Goal: Task Accomplishment & Management: Use online tool/utility

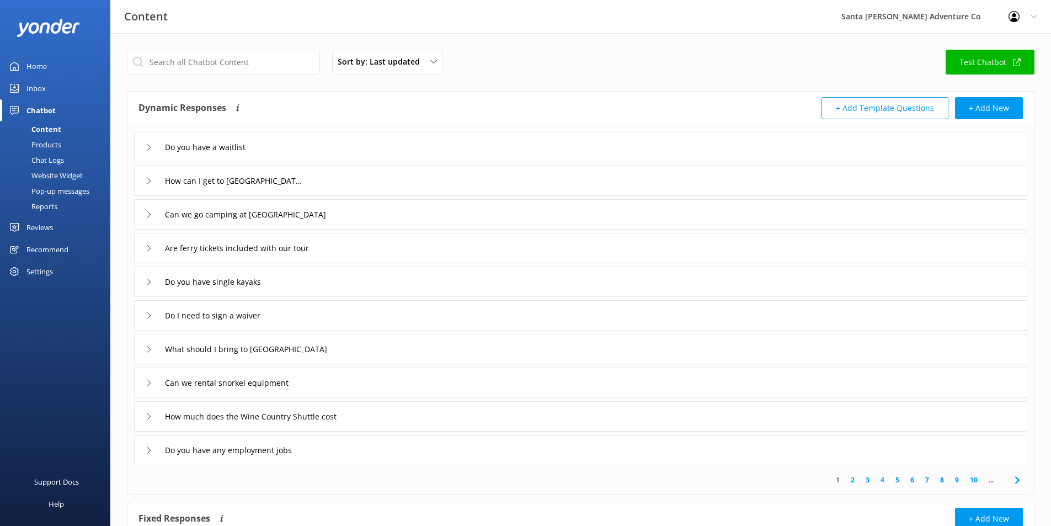
click at [54, 158] on div "Chat Logs" at bounding box center [35, 159] width 57 height 15
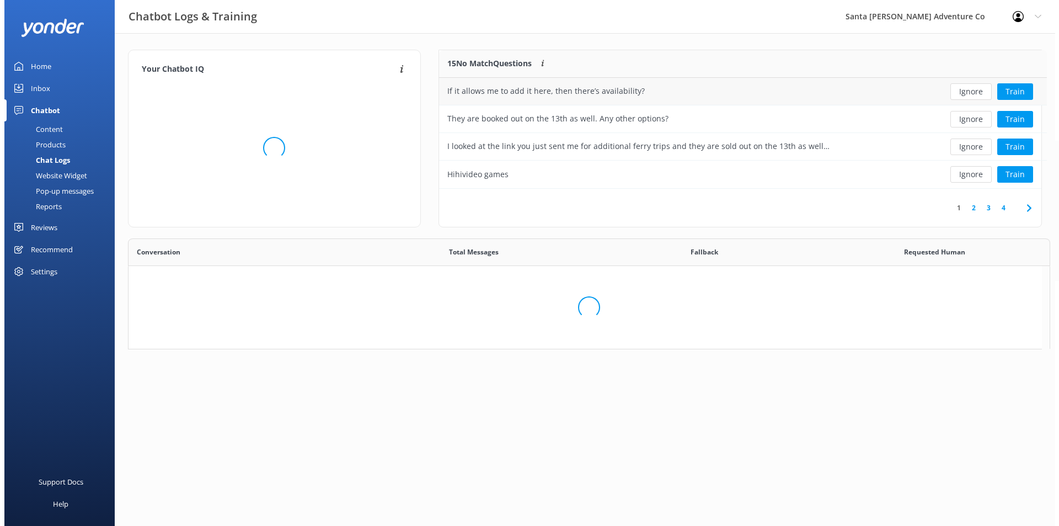
scroll to position [130, 594]
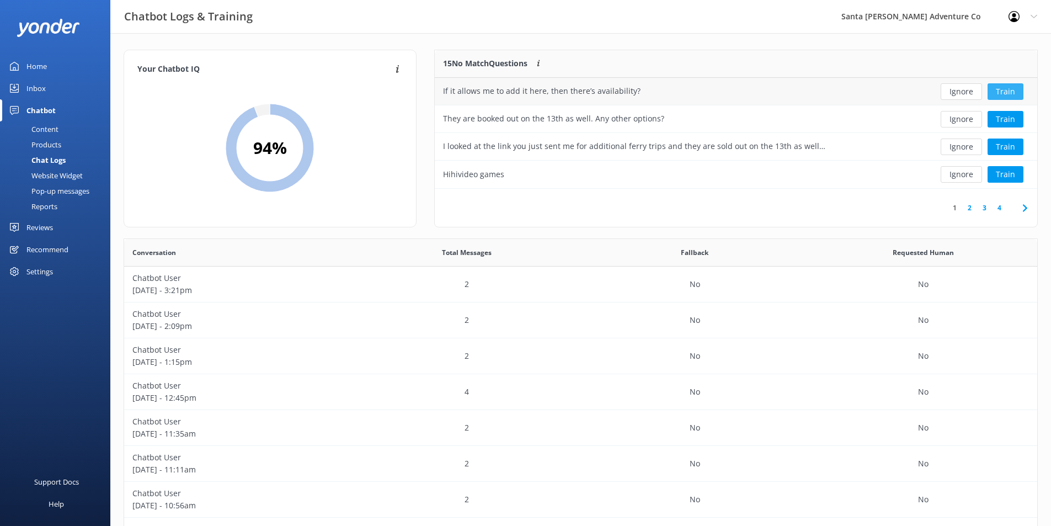
click at [998, 93] on button "Train" at bounding box center [1005, 91] width 36 height 17
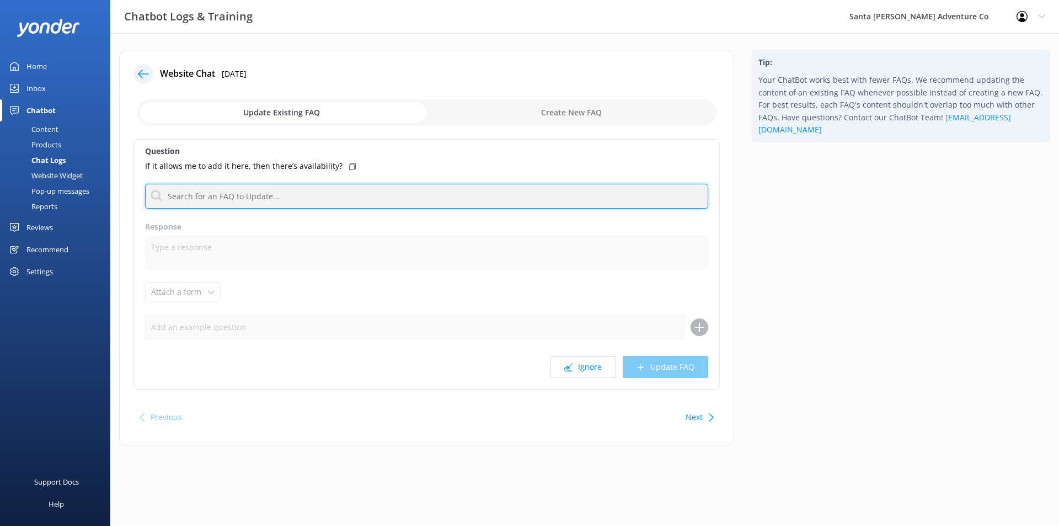
click at [260, 194] on input "text" at bounding box center [426, 196] width 563 height 25
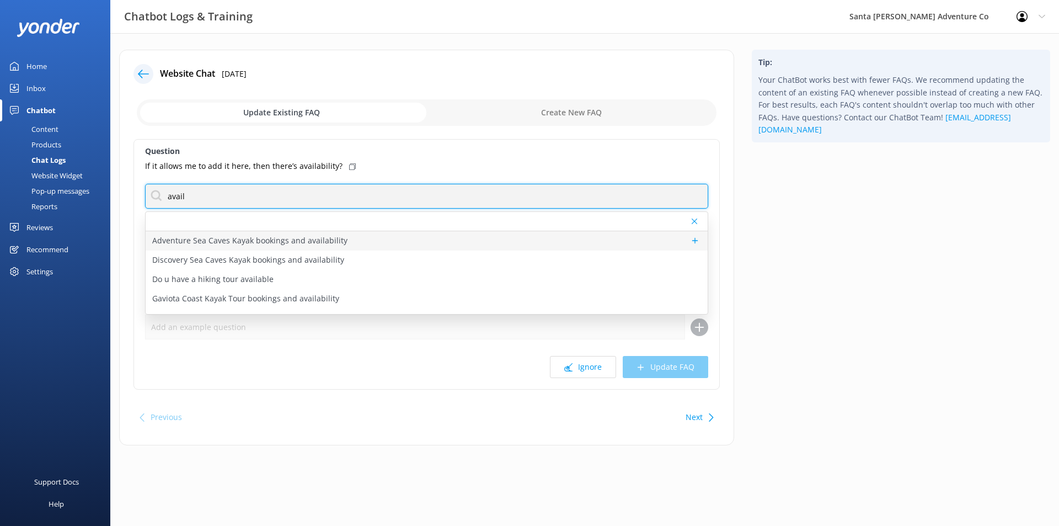
type input "avail"
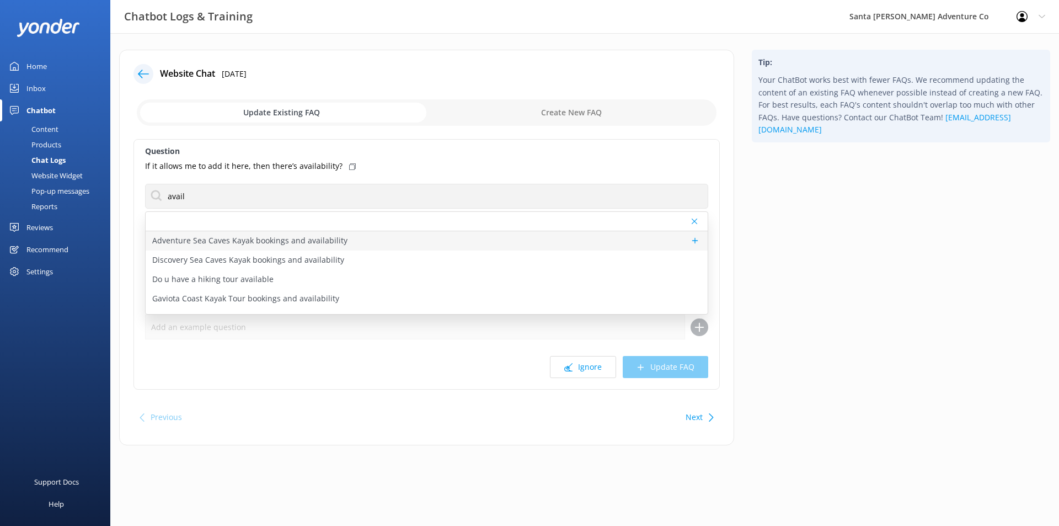
click at [296, 245] on p "Adventure Sea Caves Kayak bookings and availability" at bounding box center [249, 240] width 195 height 12
type textarea "You can check availability and book the Adventure Sea Caves Kayak Tour online a…"
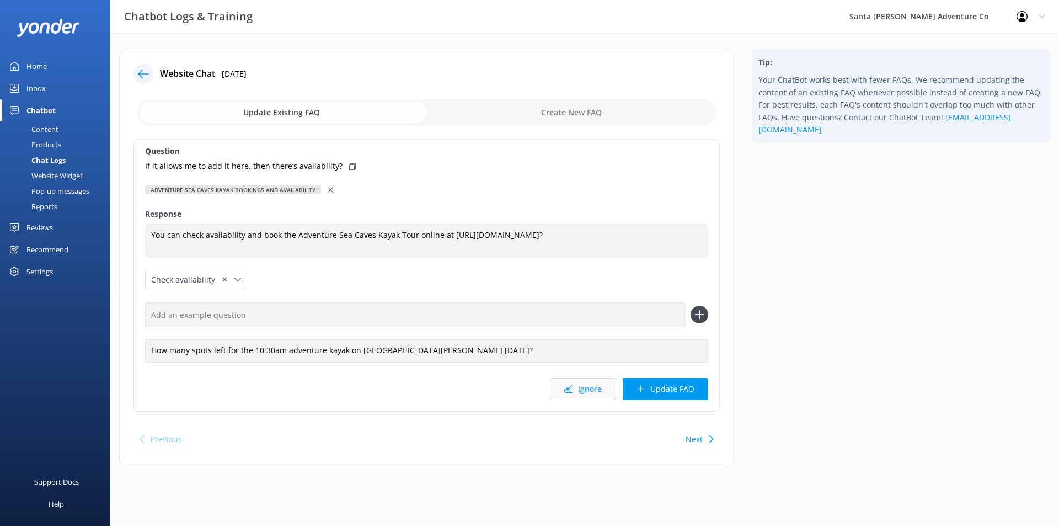
click at [576, 389] on button "Ignore" at bounding box center [583, 389] width 66 height 22
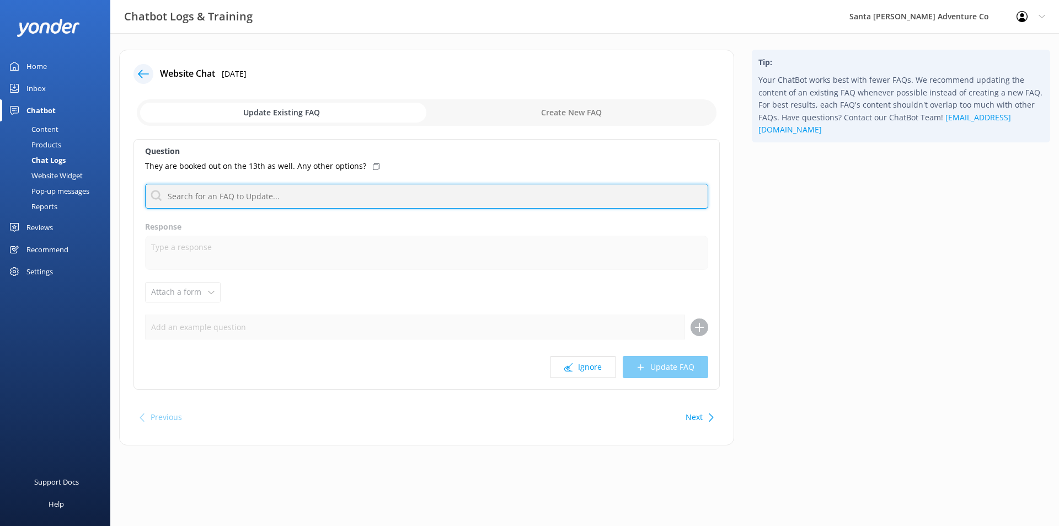
click at [331, 200] on input "text" at bounding box center [426, 196] width 563 height 25
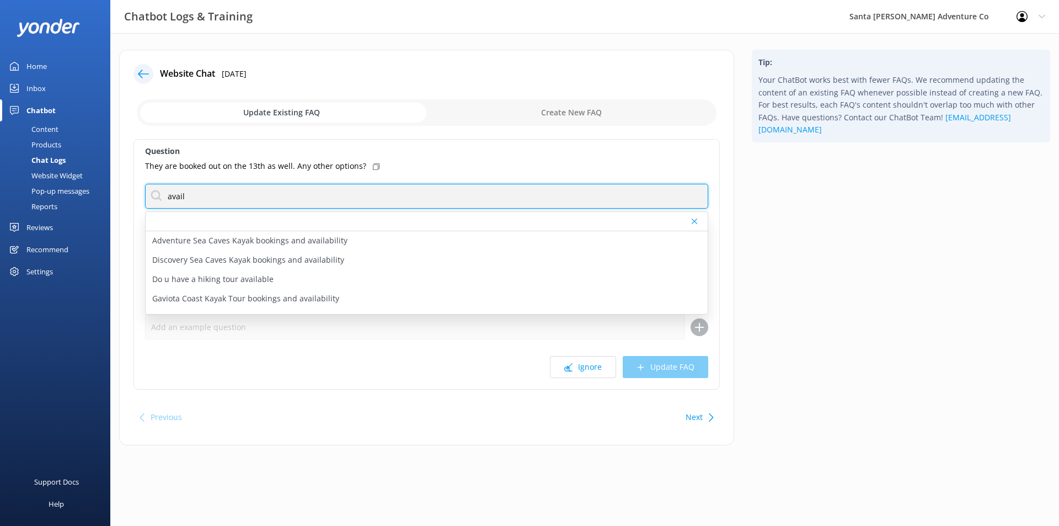
type input "availability"
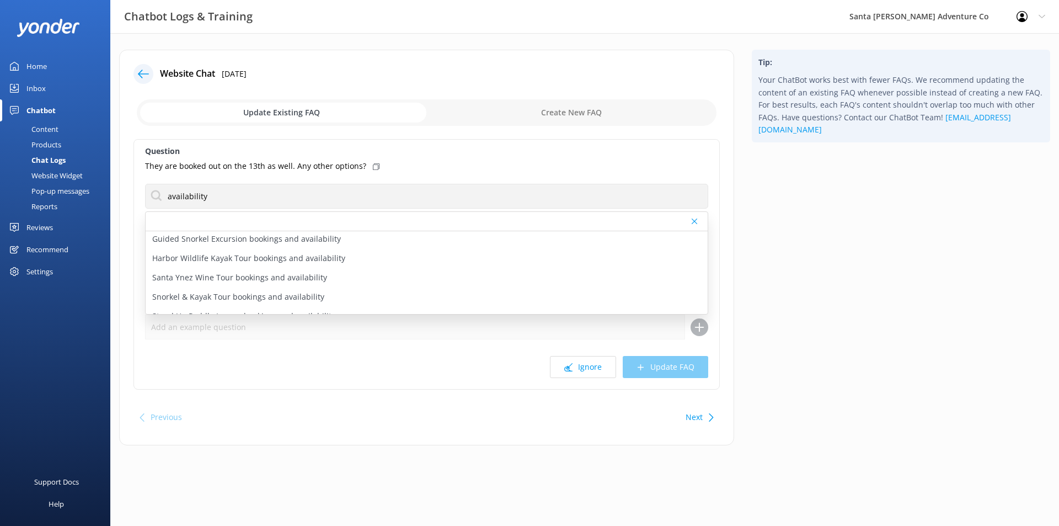
click at [804, 231] on div "Tip: Your ChatBot works best with fewer FAQs. We recommend updating the content…" at bounding box center [901, 253] width 316 height 407
click at [569, 363] on icon at bounding box center [568, 367] width 8 height 8
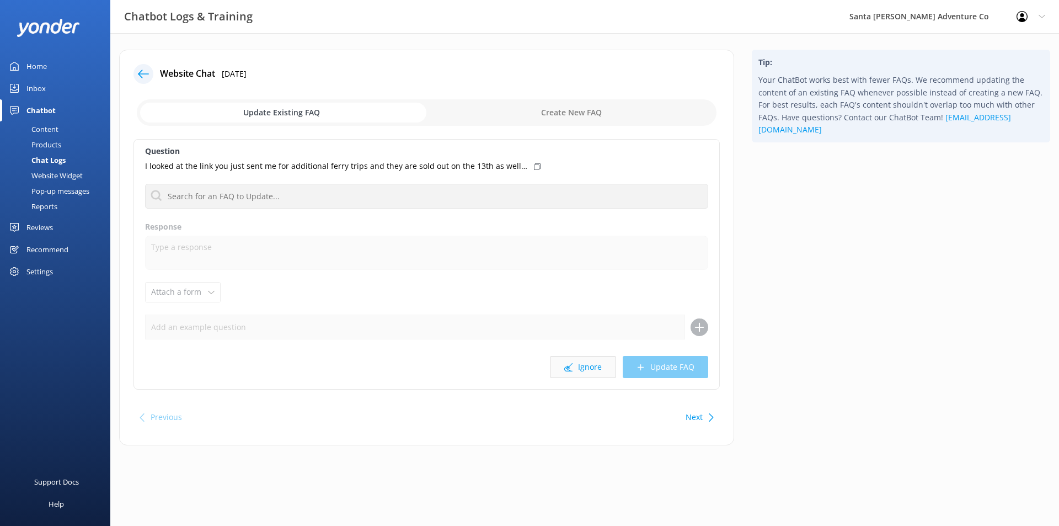
click at [575, 361] on button "Ignore" at bounding box center [583, 367] width 66 height 22
click at [573, 365] on icon at bounding box center [568, 367] width 8 height 8
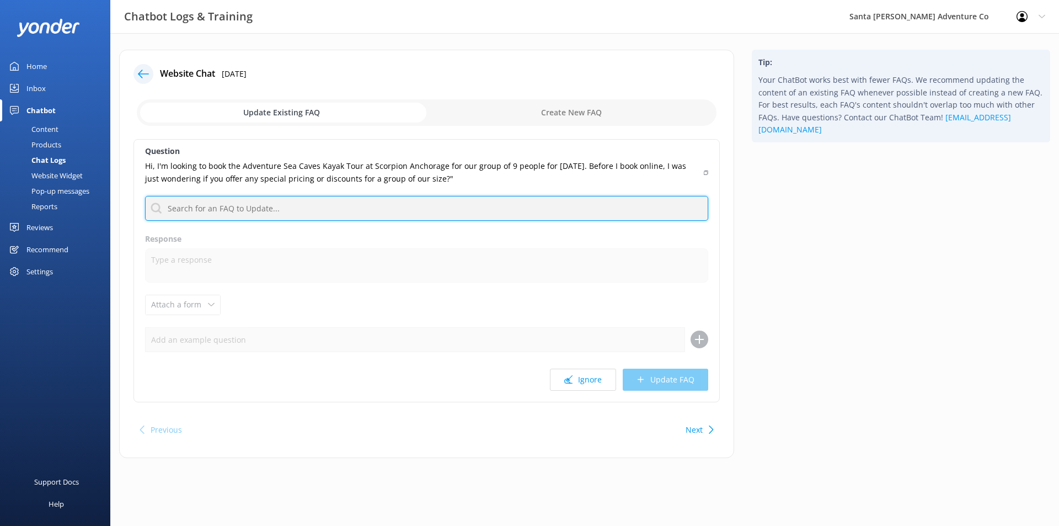
click at [510, 205] on input "text" at bounding box center [426, 208] width 563 height 25
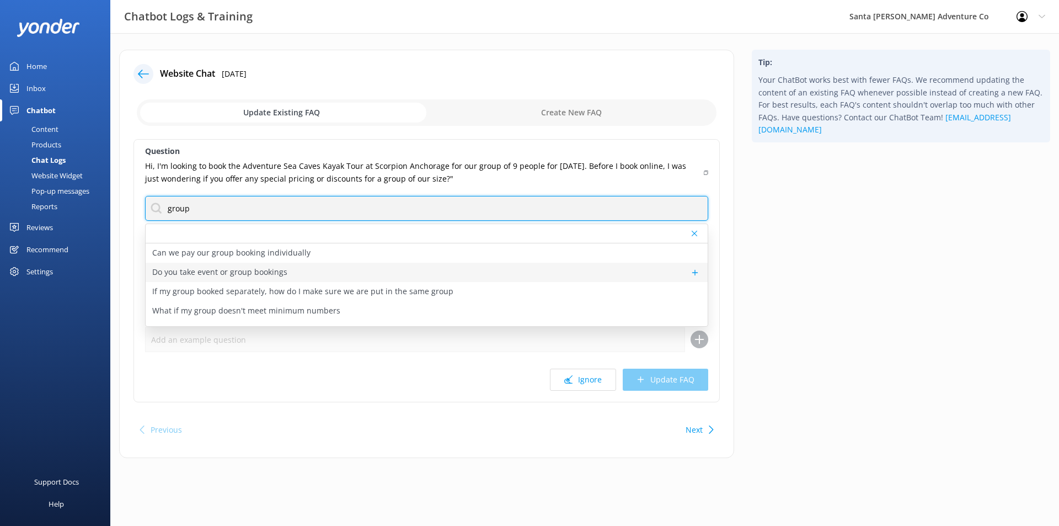
type input "group"
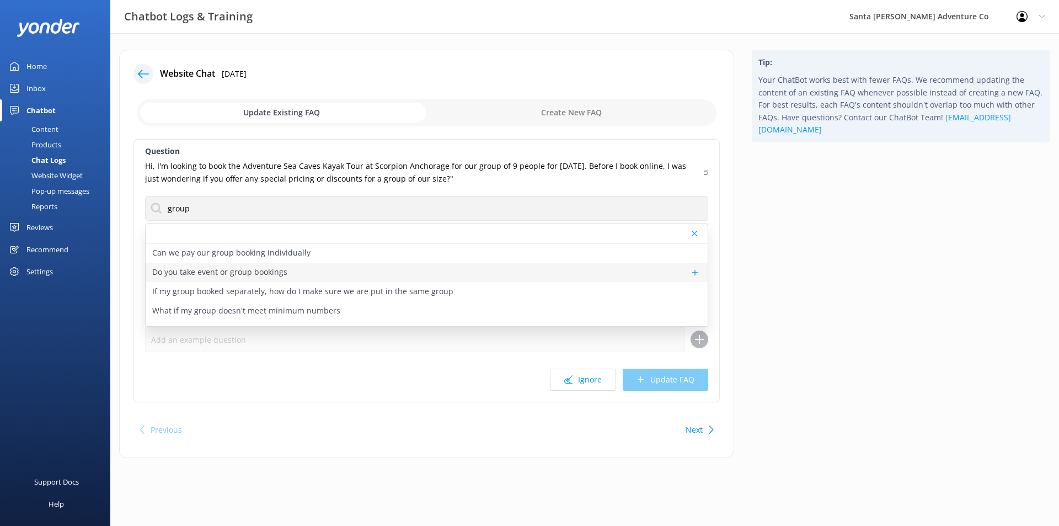
click at [345, 275] on div "Do you take event or group bookings" at bounding box center [427, 272] width 562 height 19
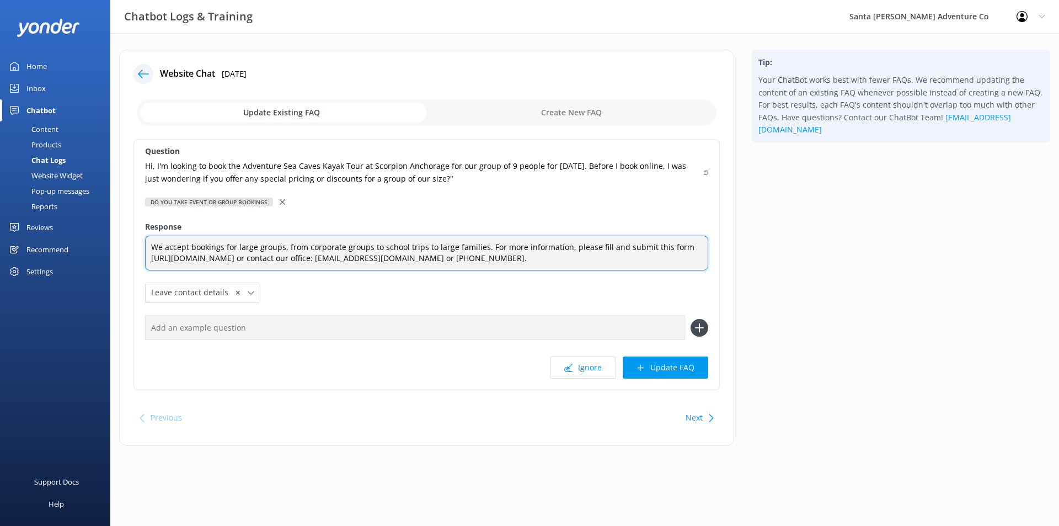
click at [477, 249] on textarea "We accept bookings for large groups, from corporate groups to school trips to l…" at bounding box center [426, 253] width 563 height 35
click at [479, 248] on textarea "We accept bookings for large groups, from corporate groups to school trips to l…" at bounding box center [426, 253] width 563 height 35
click at [410, 248] on textarea "We accept bookings for large groups of 16+, from corporate groups to school tri…" at bounding box center [426, 253] width 563 height 35
drag, startPoint x: 258, startPoint y: 246, endPoint x: 236, endPoint y: 245, distance: 22.1
click at [236, 245] on textarea "We accept bookings for large groups of 16+, from corporate groups to school tri…" at bounding box center [426, 253] width 563 height 35
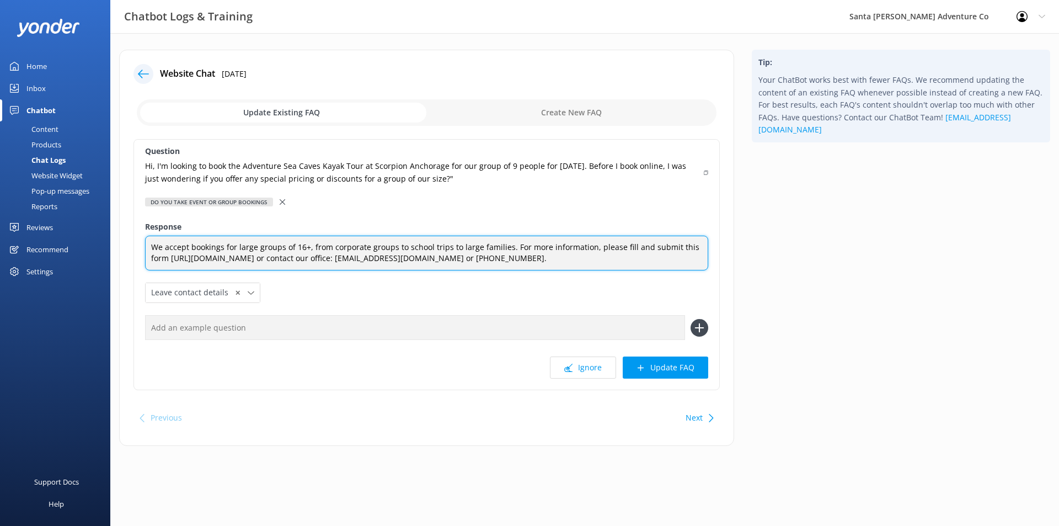
click at [408, 252] on textarea "We accept bookings for large groups of 16+, from corporate groups to school tri…" at bounding box center [426, 253] width 563 height 35
click at [307, 247] on textarea "We accept bookings for large groups of 16+, from corporate groups to school tri…" at bounding box center [426, 253] width 563 height 35
drag, startPoint x: 330, startPoint y: 245, endPoint x: 296, endPoint y: 245, distance: 34.2
click at [296, 245] on textarea "We accept bookings for large groups of 16 to 200+, from corporate groups to sch…" at bounding box center [426, 253] width 563 height 35
click at [484, 249] on textarea "We accept bookings for large groups, from corporate groups to school trips to l…" at bounding box center [426, 253] width 563 height 35
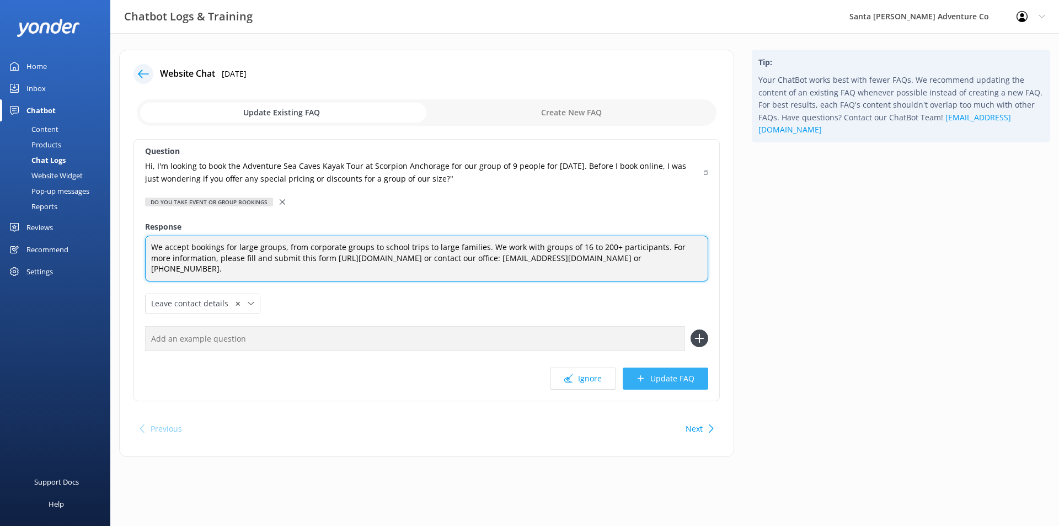
type textarea "We accept bookings for large groups, from corporate groups to school trips to l…"
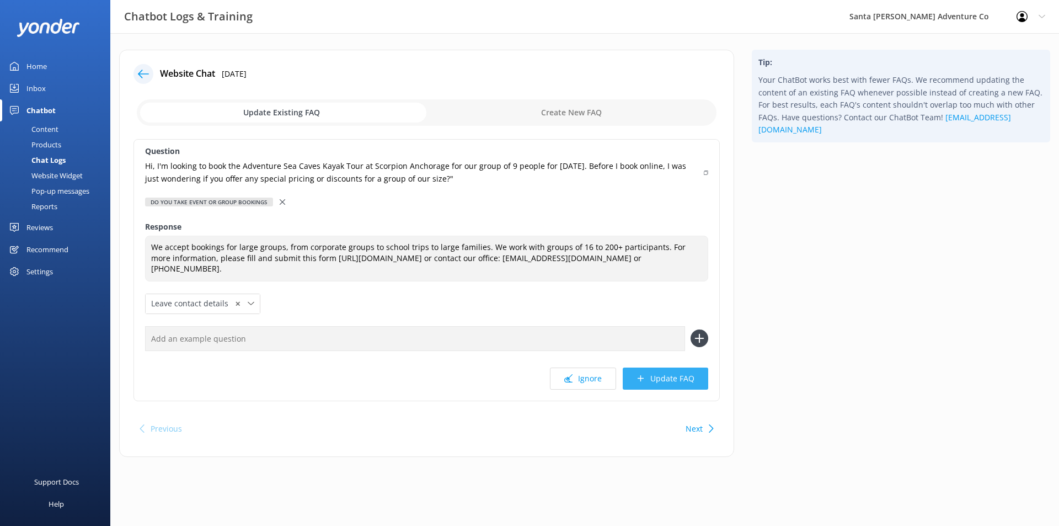
click at [658, 376] on button "Update FAQ" at bounding box center [665, 378] width 85 height 22
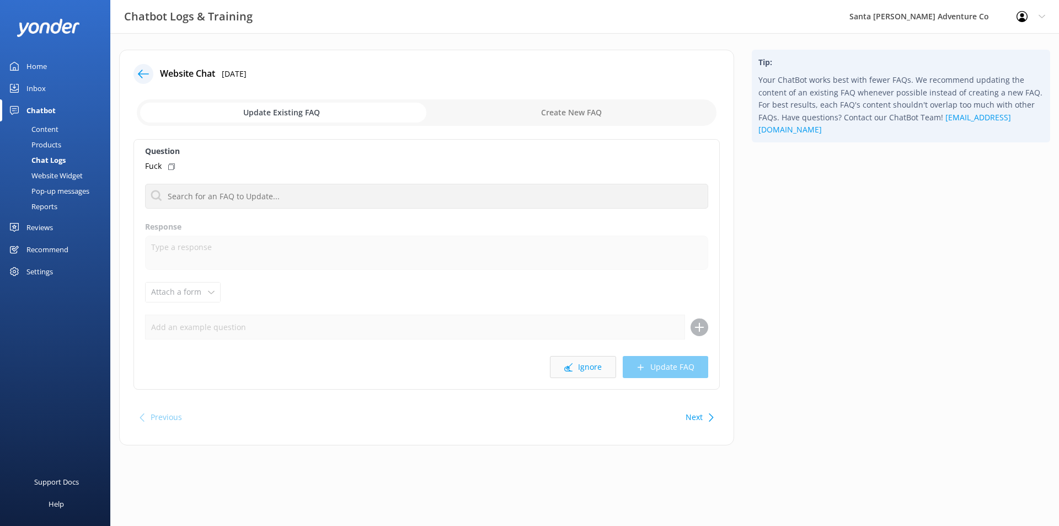
click at [578, 367] on button "Ignore" at bounding box center [583, 367] width 66 height 22
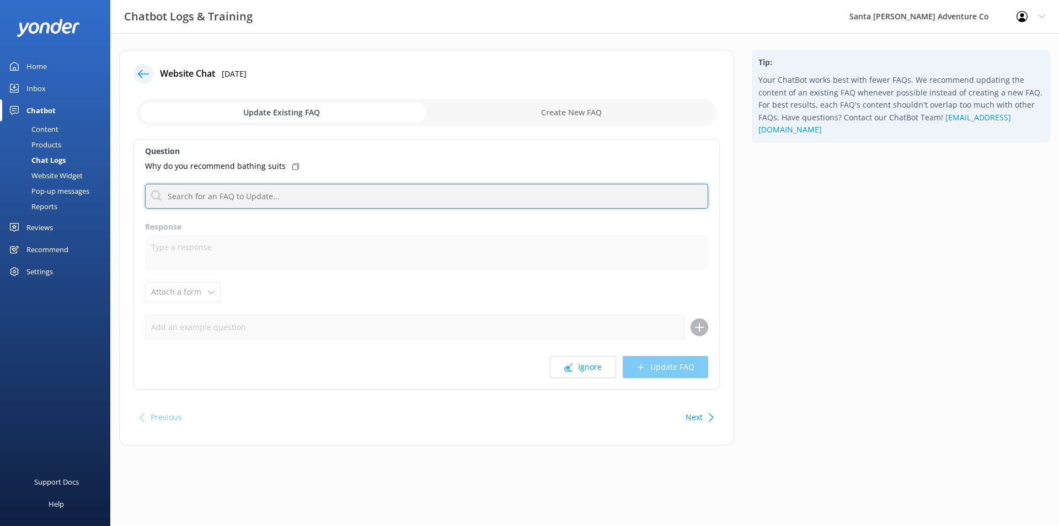
click at [351, 199] on input "text" at bounding box center [426, 196] width 563 height 25
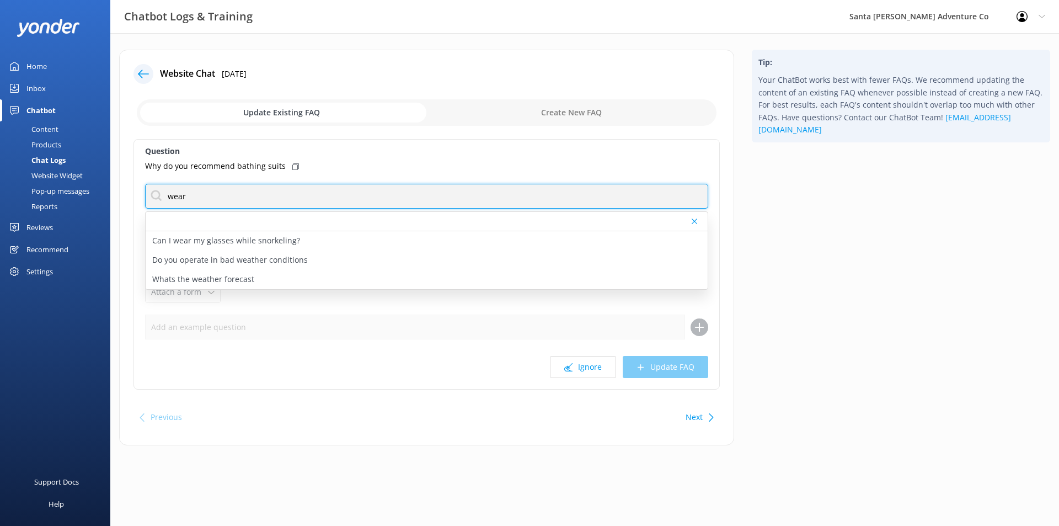
click at [272, 197] on input "wear" at bounding box center [426, 196] width 563 height 25
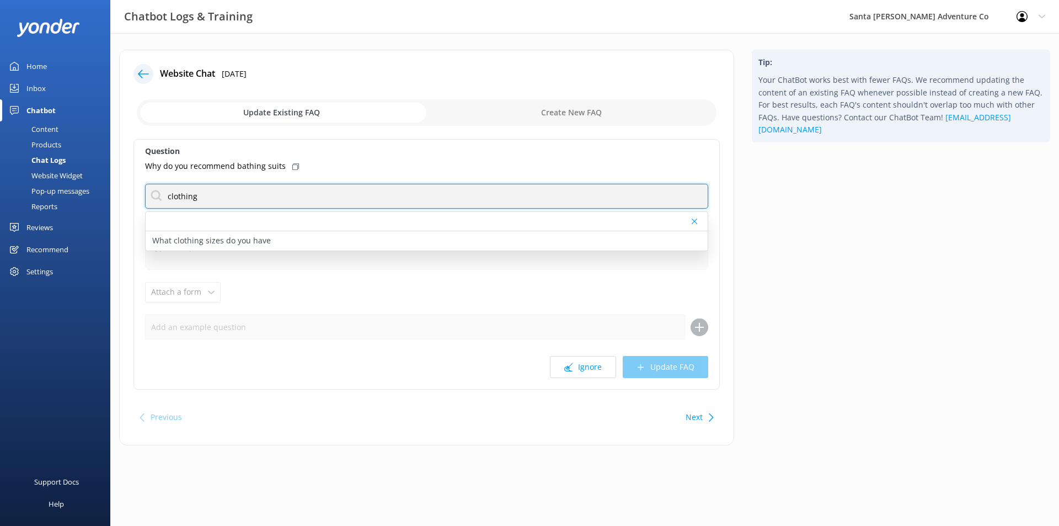
click at [266, 196] on input "clothing" at bounding box center [426, 196] width 563 height 25
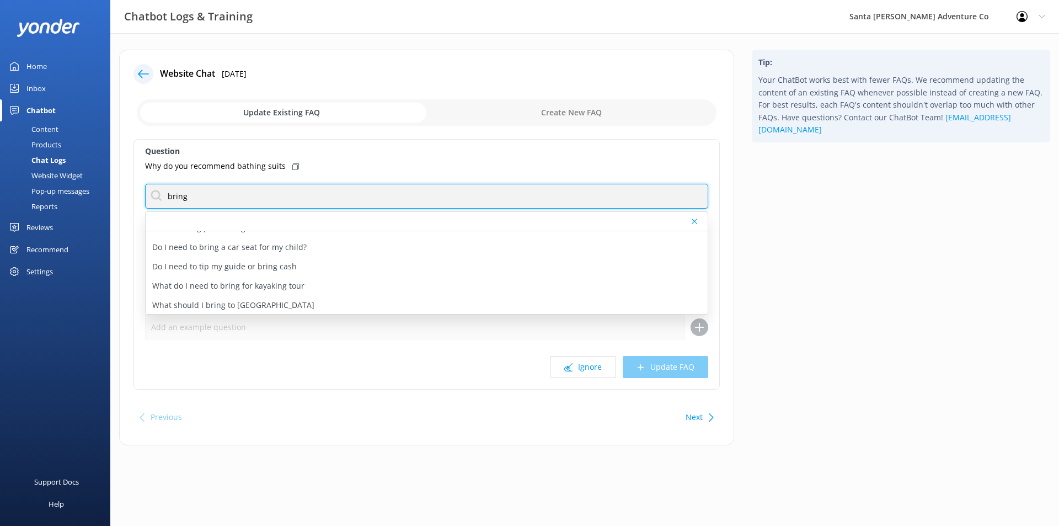
scroll to position [72, 0]
type input "bring"
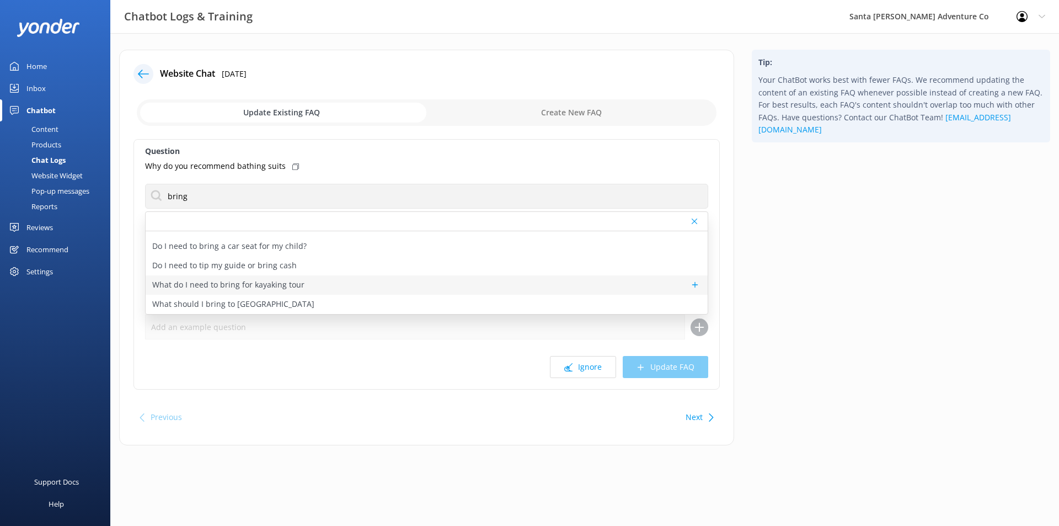
click at [304, 289] on div "What do I need to bring for kayaking tour" at bounding box center [427, 284] width 562 height 19
type textarea "For your kayaking tour, wear a bathing suit under the provided wetsuit and brin…"
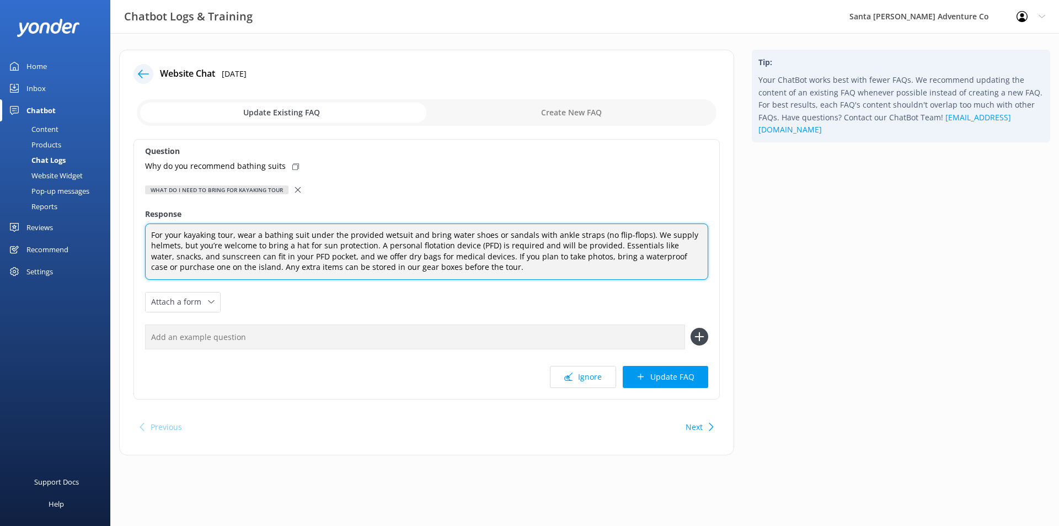
click at [260, 233] on textarea "For your kayaking tour, wear a bathing suit under the provided wetsuit and brin…" at bounding box center [426, 251] width 563 height 56
click at [312, 238] on textarea "For your kayaking tour, wear a bathing suit under the provided wetsuit and brin…" at bounding box center [426, 251] width 563 height 56
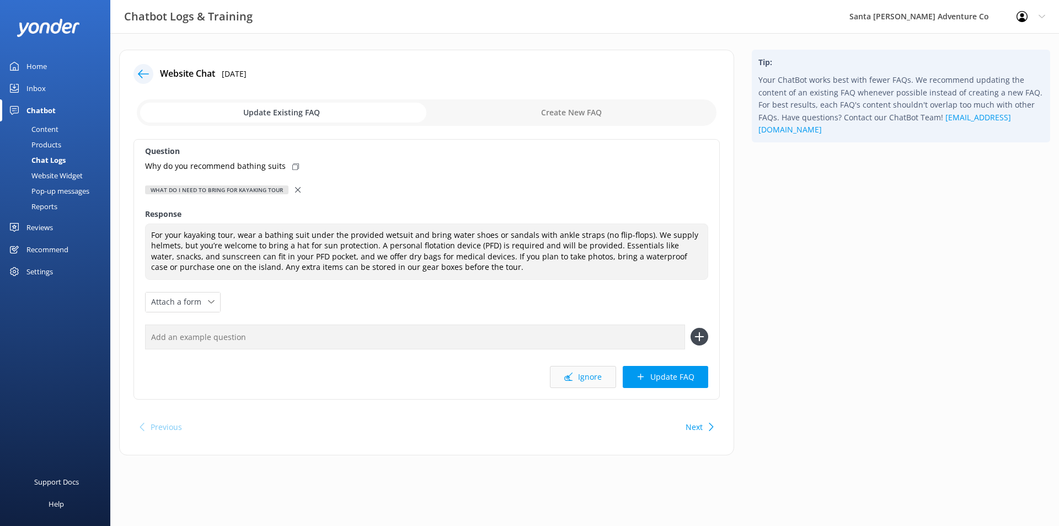
click at [569, 385] on button "Ignore" at bounding box center [583, 377] width 66 height 22
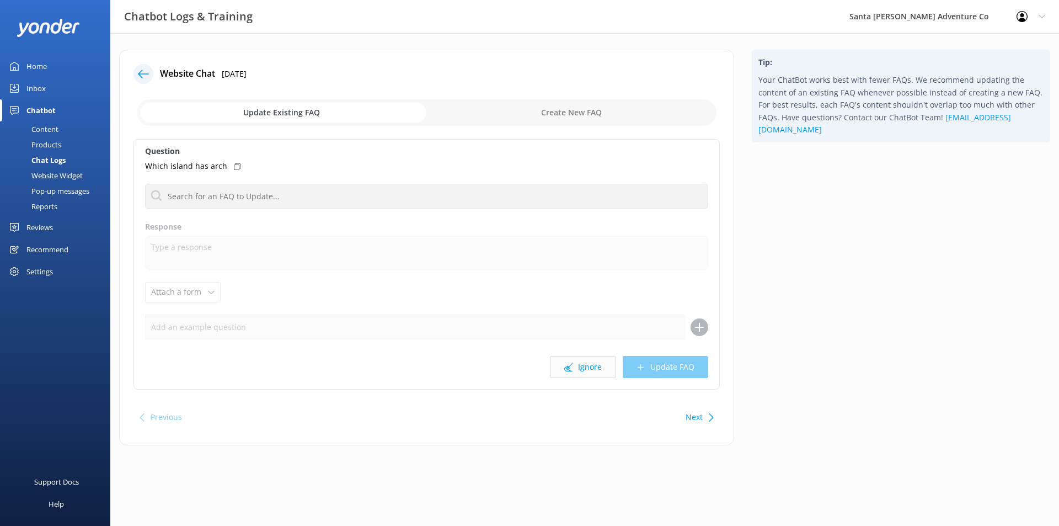
click at [578, 375] on button "Ignore" at bounding box center [583, 367] width 66 height 22
click at [316, 209] on div "Question We are interested in a sea kayak trip [DATE][DATE]. Can I bring a came…" at bounding box center [426, 264] width 586 height 250
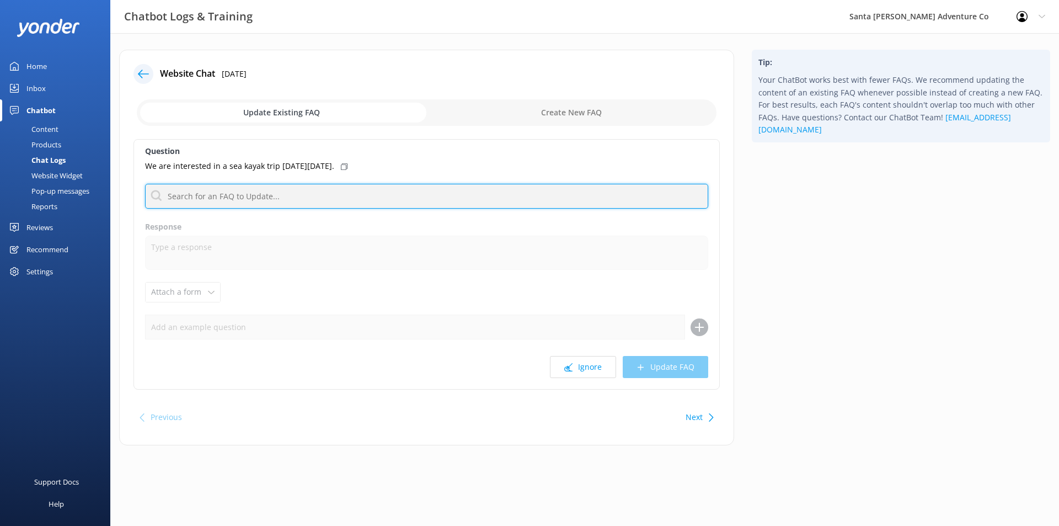
click at [297, 201] on input "text" at bounding box center [426, 196] width 563 height 25
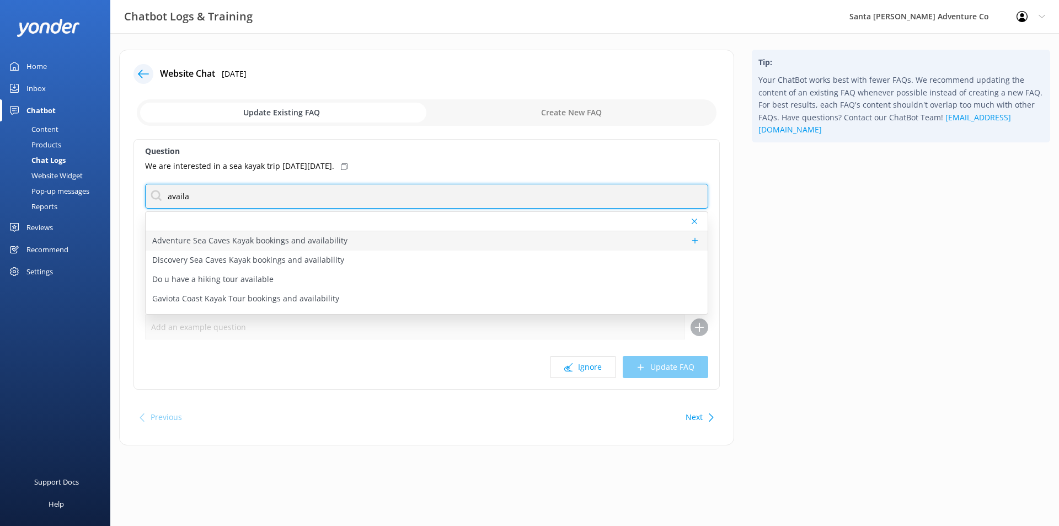
type input "availa"
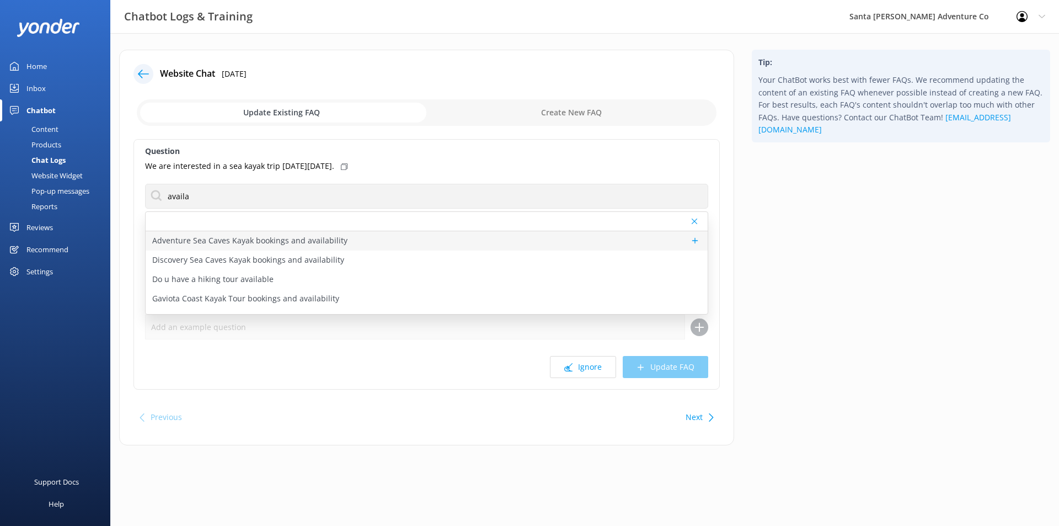
click at [435, 246] on div "Adventure Sea Caves Kayak bookings and availability" at bounding box center [427, 240] width 562 height 19
type textarea "You can check availability and book the Adventure Sea Caves Kayak Tour online a…"
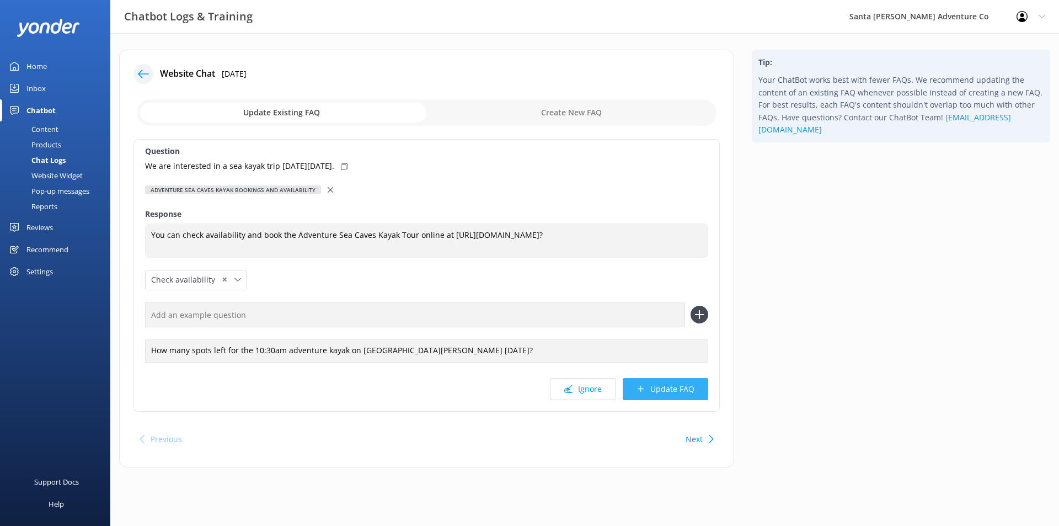
click at [644, 391] on icon at bounding box center [641, 388] width 8 height 8
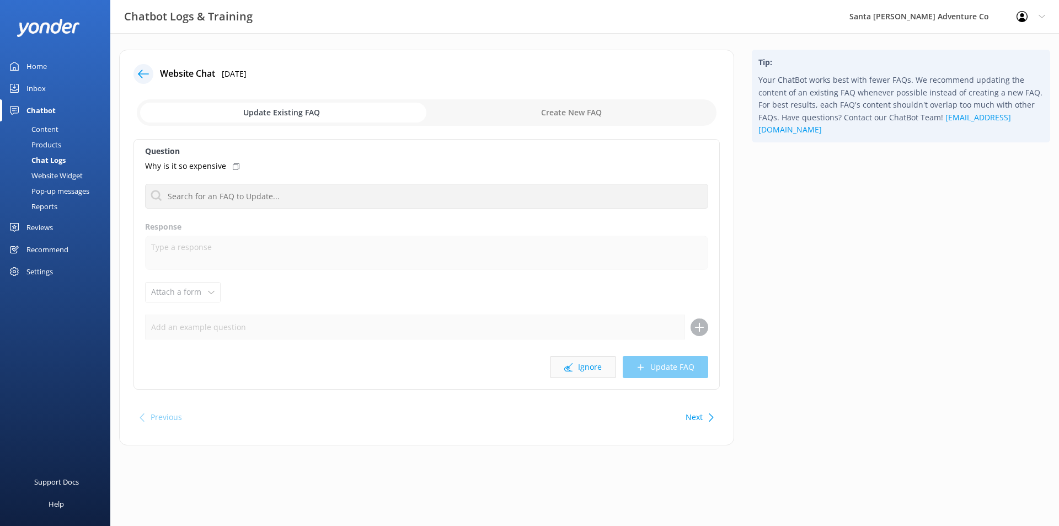
click at [602, 363] on button "Ignore" at bounding box center [583, 367] width 66 height 22
click at [589, 376] on button "Ignore" at bounding box center [583, 367] width 66 height 22
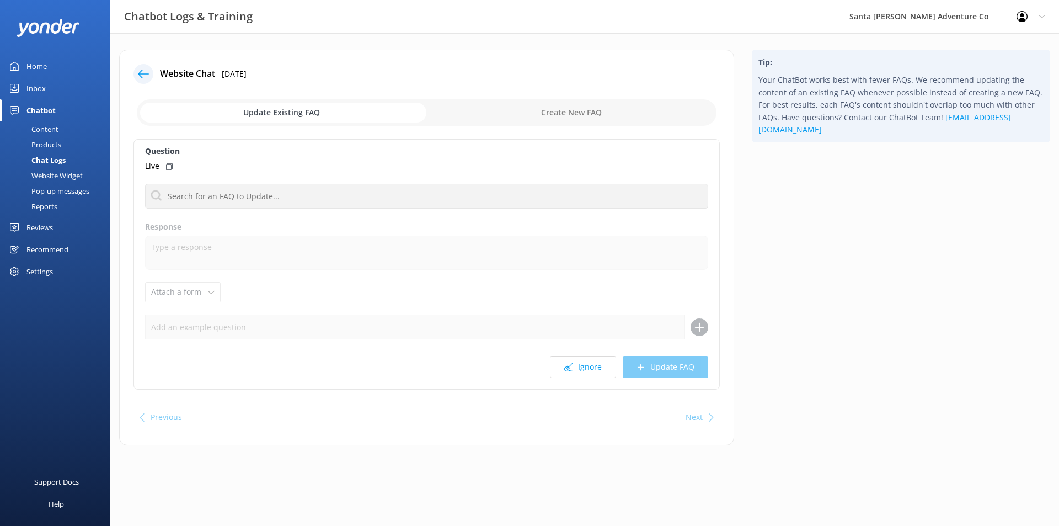
click at [589, 376] on button "Ignore" at bounding box center [583, 367] width 66 height 22
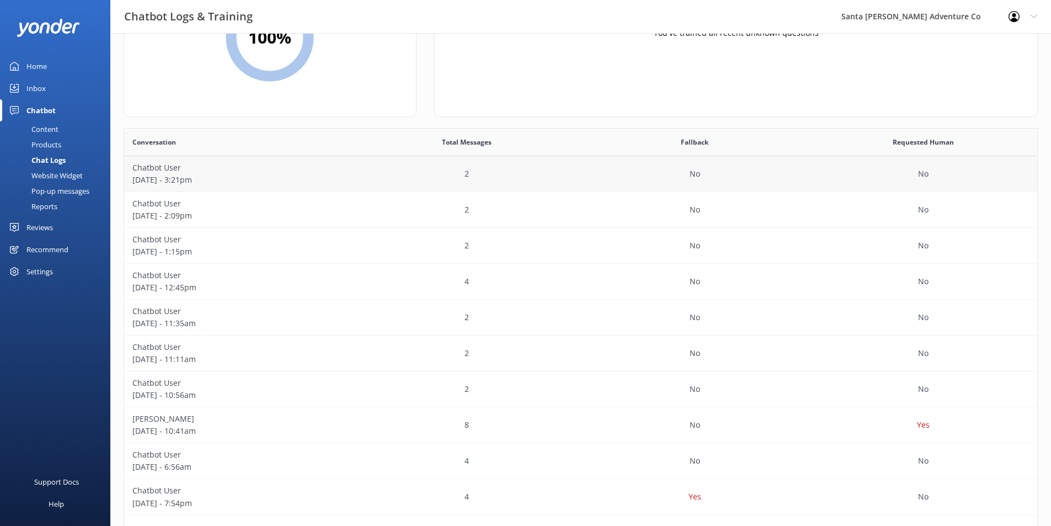
scroll to position [161, 0]
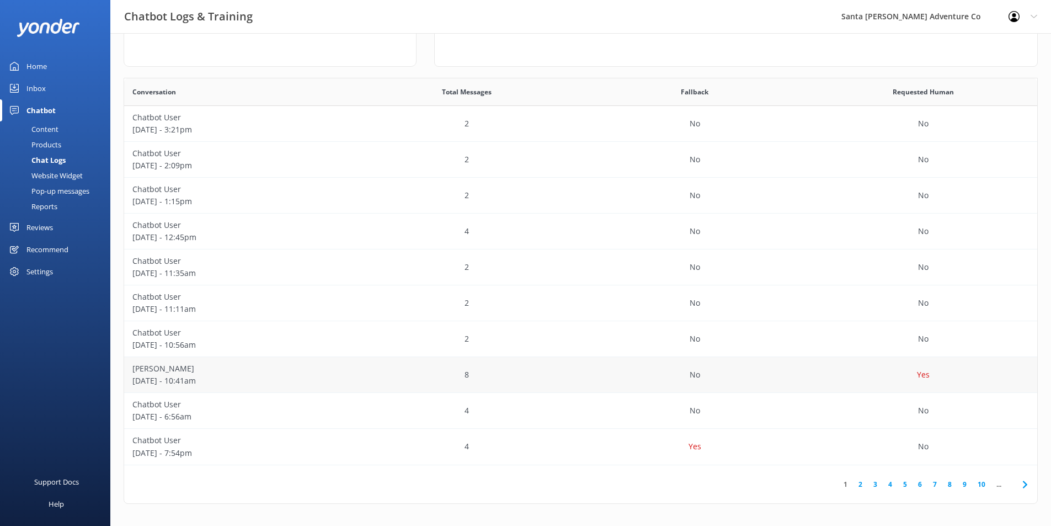
click at [344, 361] on div "[PERSON_NAME] [DATE] - 10:41am" at bounding box center [238, 375] width 228 height 36
